Goal: Task Accomplishment & Management: Manage account settings

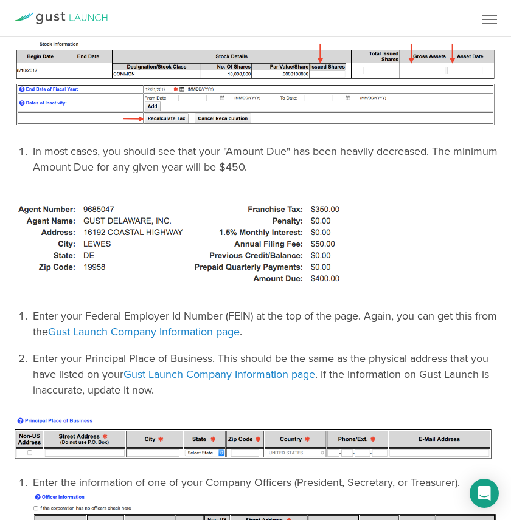
scroll to position [1188, 0]
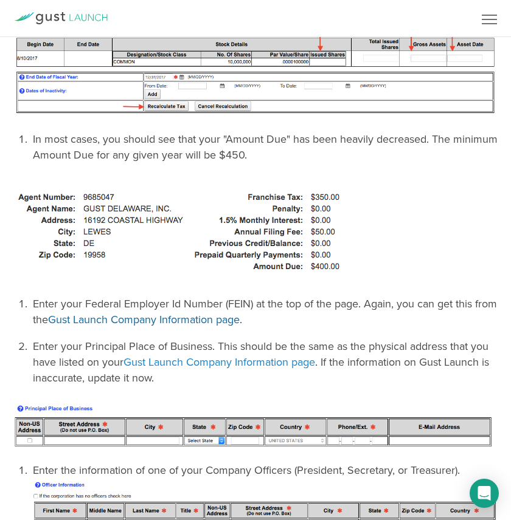
click at [187, 318] on link "Gust Launch Company Information page" at bounding box center [143, 319] width 191 height 13
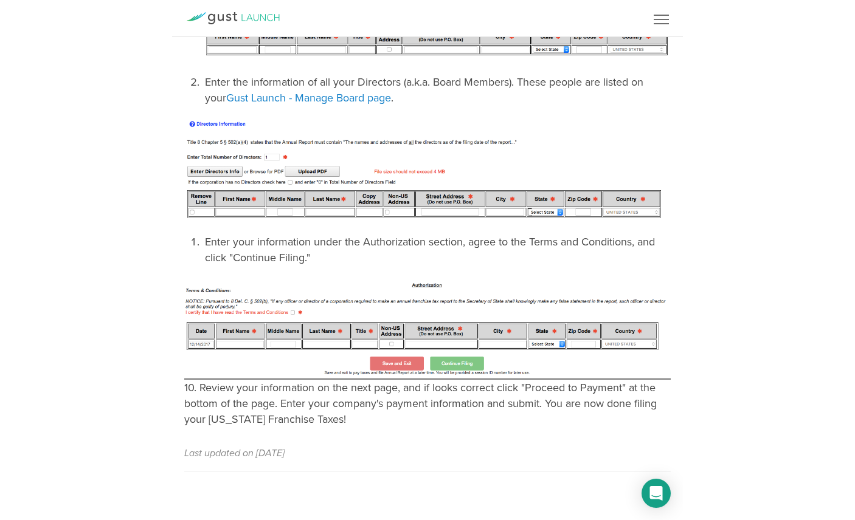
scroll to position [1574, 0]
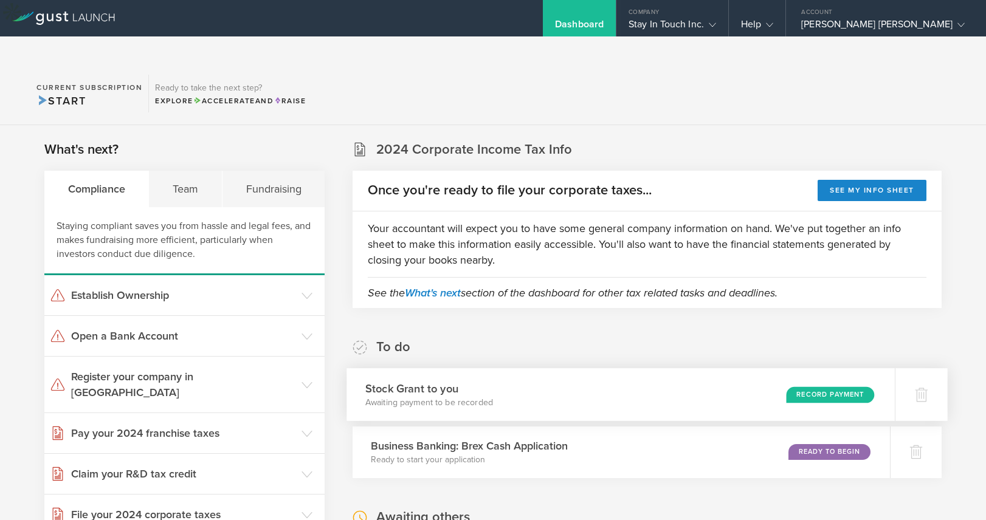
click at [471, 380] on h3 "Stock Grant to you" at bounding box center [429, 388] width 128 height 16
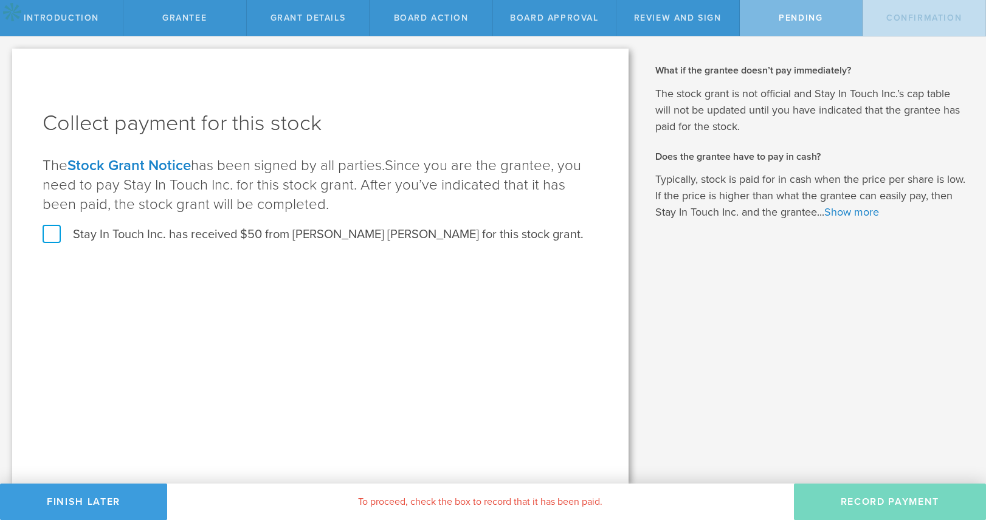
click at [30, 232] on div "Collect payment for this stock The Stock Grant Notice has been signed by all pa…" at bounding box center [320, 266] width 616 height 435
click at [61, 232] on label "Stay In Touch Inc. has received $50 from [PERSON_NAME] [PERSON_NAME] for this s…" at bounding box center [313, 235] width 541 height 16
click at [0, 0] on input "Stay In Touch Inc. has received $50 from [PERSON_NAME] [PERSON_NAME] for this s…" at bounding box center [0, 0] width 0 height 0
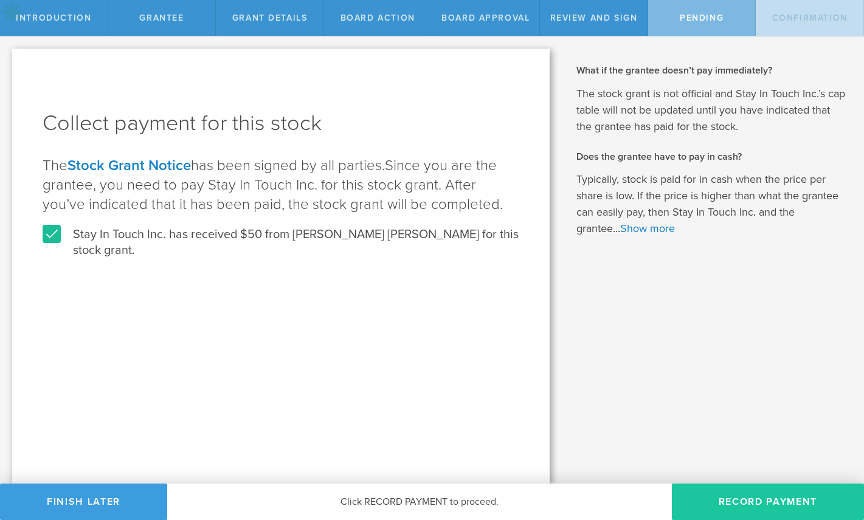
click at [735, 506] on button "Record Payment" at bounding box center [768, 502] width 192 height 36
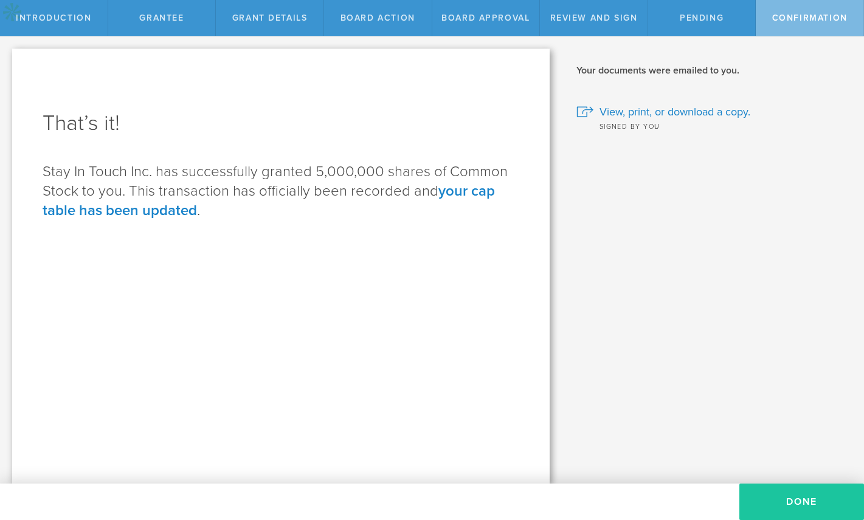
click at [801, 496] on button "Done" at bounding box center [801, 502] width 125 height 36
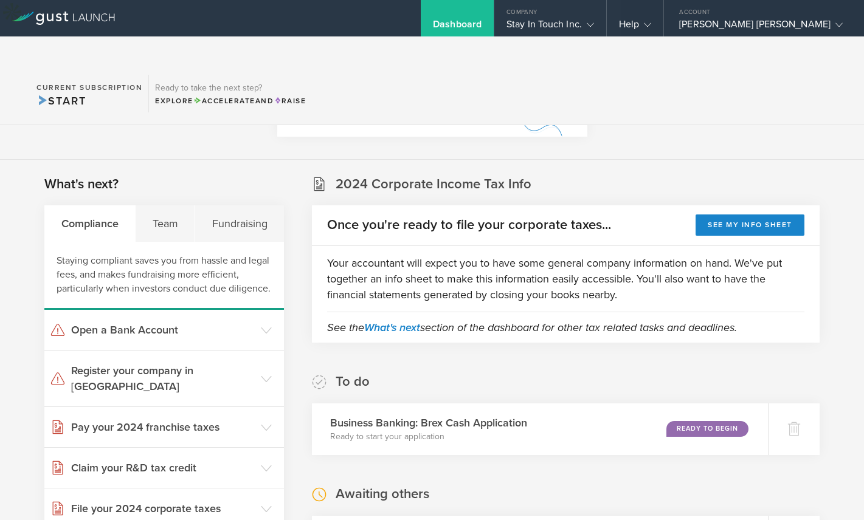
scroll to position [163, 0]
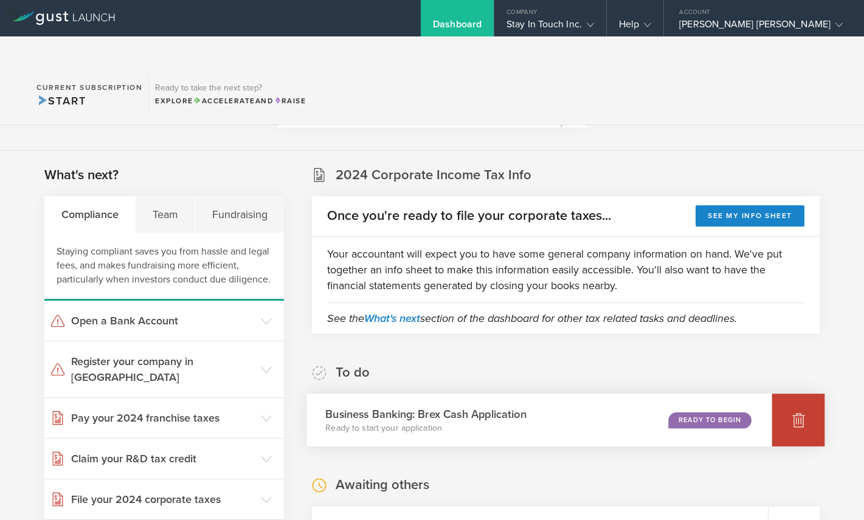
click at [797, 394] on div at bounding box center [798, 420] width 53 height 53
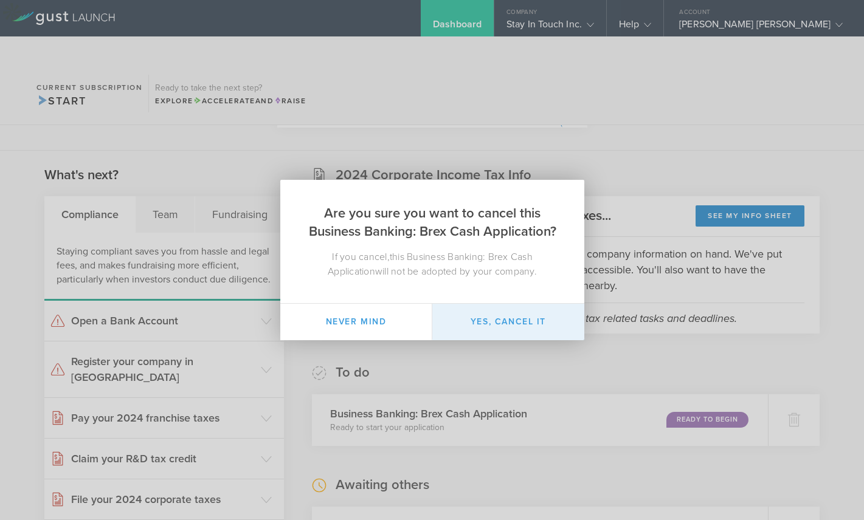
click at [459, 319] on button "Yes, cancel it" at bounding box center [508, 322] width 152 height 36
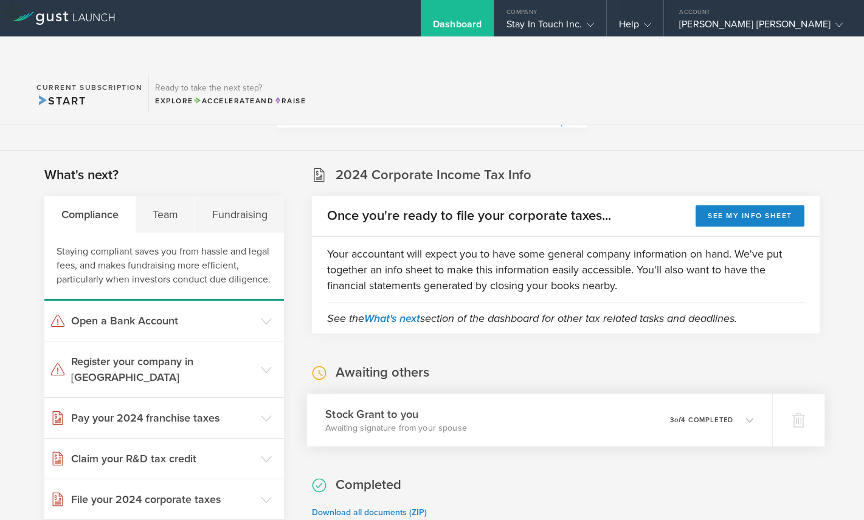
click at [513, 394] on div "Stock Grant to you Awaiting signature from your spouse 0 undeliverable 3 of 4 c…" at bounding box center [539, 420] width 465 height 53
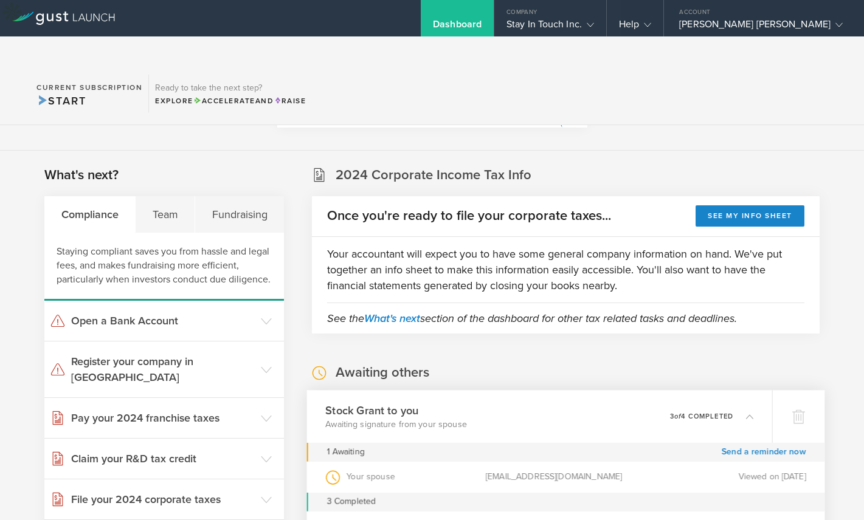
click at [596, 461] on div "brandonmtaylor124@gmail.com" at bounding box center [566, 476] width 160 height 31
click at [595, 461] on div "brandonmtaylor124@gmail.com" at bounding box center [566, 476] width 160 height 31
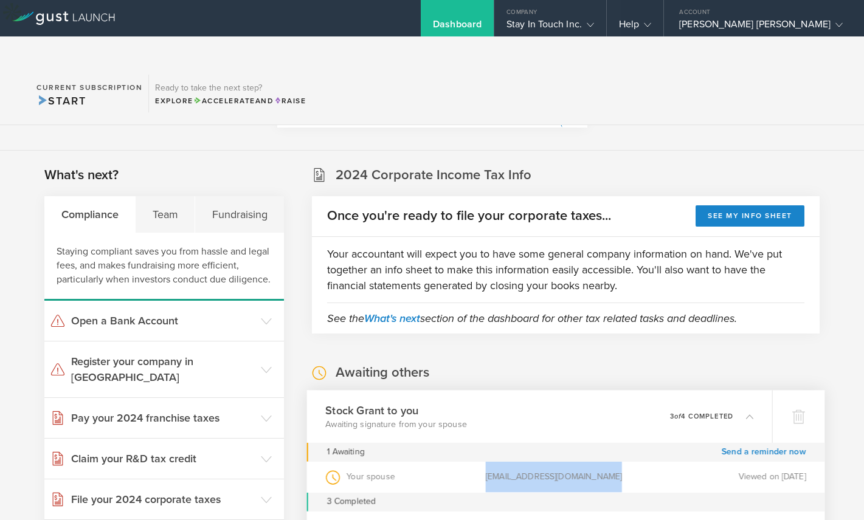
click at [595, 461] on div "brandonmtaylor124@gmail.com" at bounding box center [566, 476] width 160 height 31
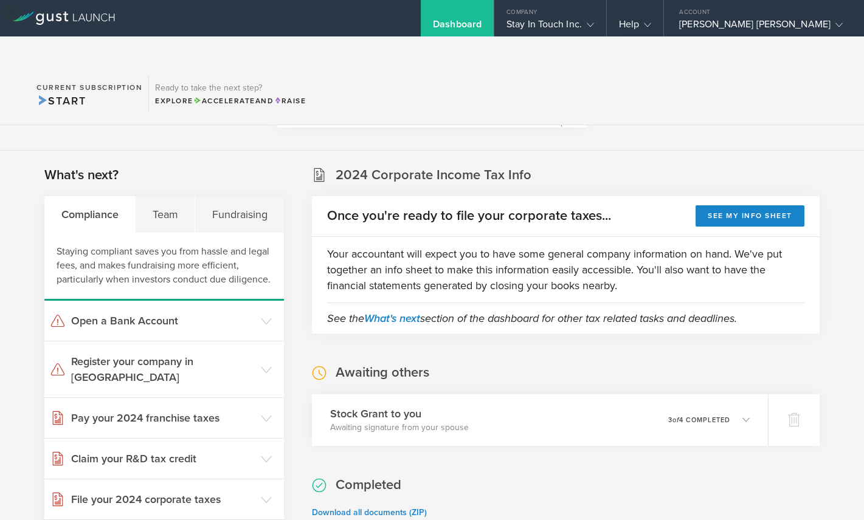
click at [421, 364] on h2 "Awaiting others" at bounding box center [382, 373] width 94 height 18
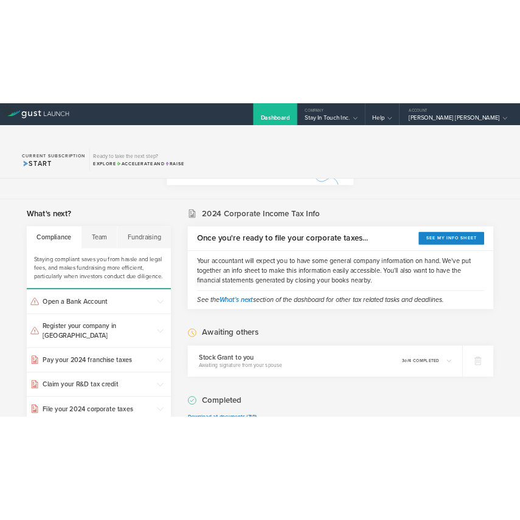
scroll to position [0, 0]
